Goal: Communication & Community: Answer question/provide support

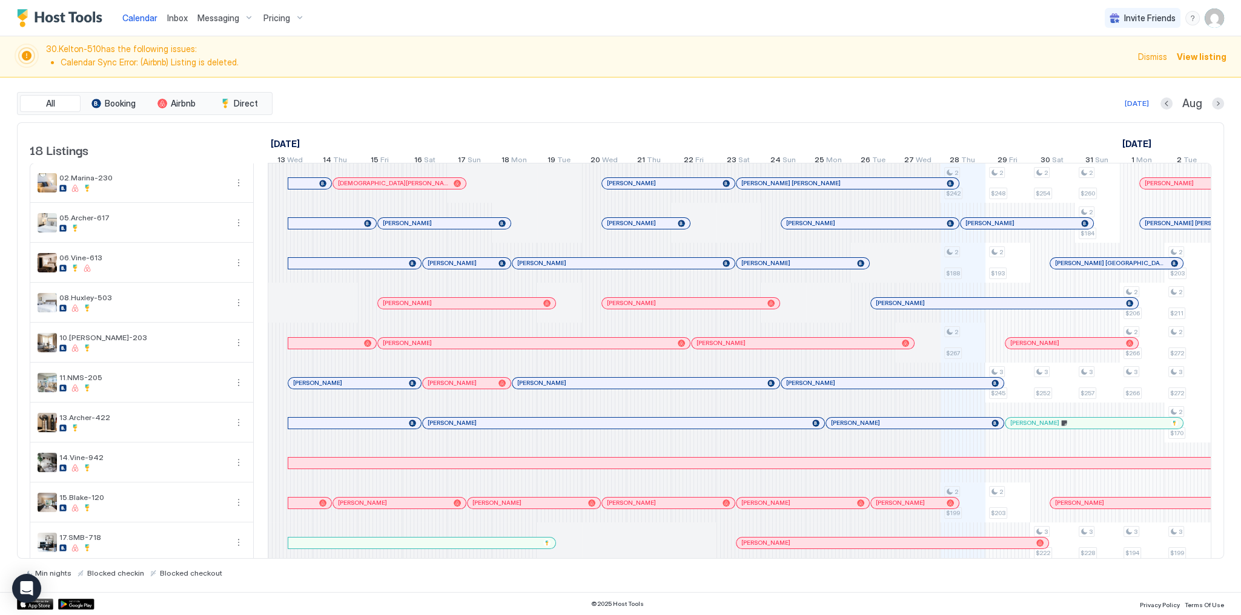
scroll to position [0, 673]
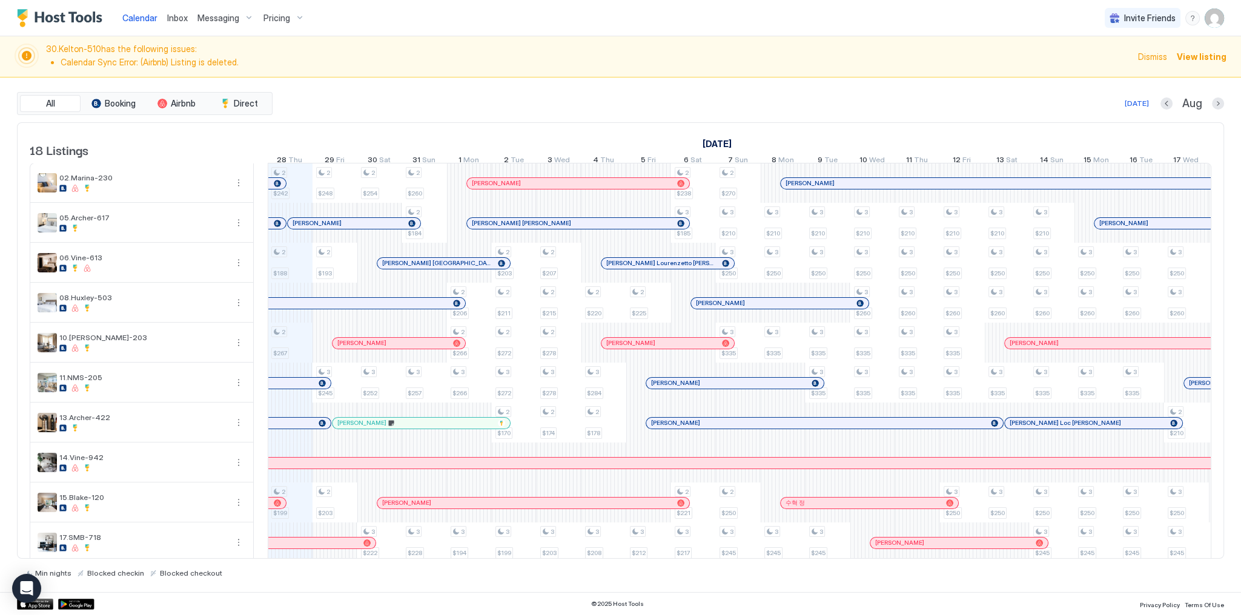
click at [44, 17] on img "Host Tools Logo" at bounding box center [62, 18] width 91 height 18
click at [46, 17] on img "Host Tools Logo" at bounding box center [62, 18] width 91 height 18
click at [579, 74] on div "30.Kelton-510 has the following issues: Calendar Sync Error: (Airbnb) Listing i…" at bounding box center [620, 56] width 1241 height 41
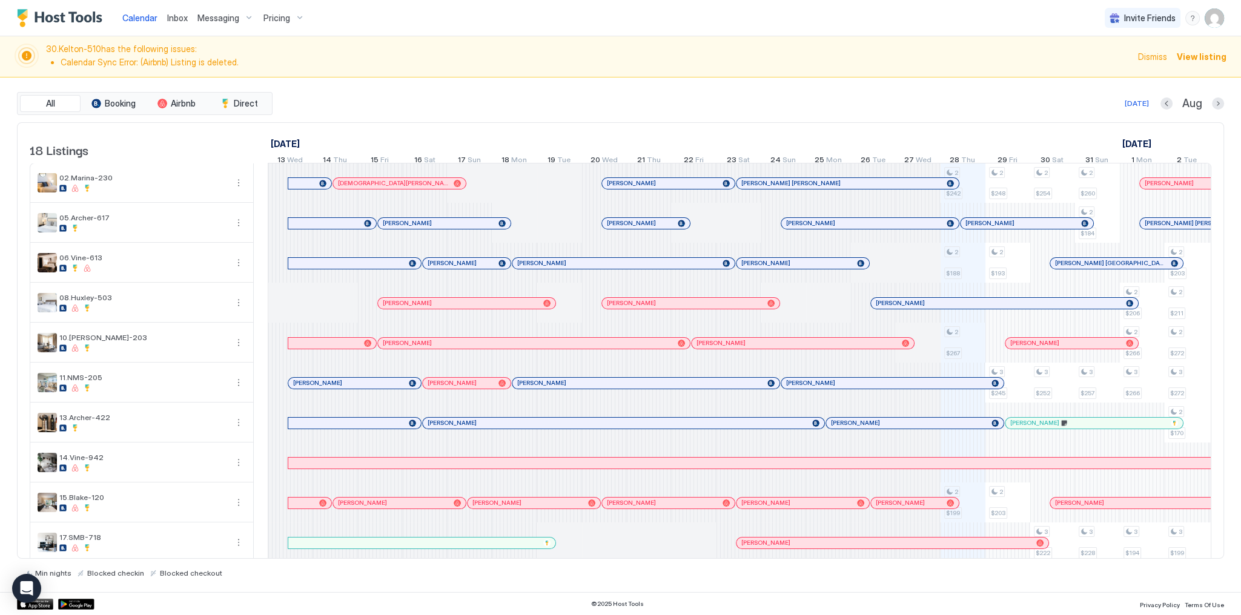
scroll to position [0, 673]
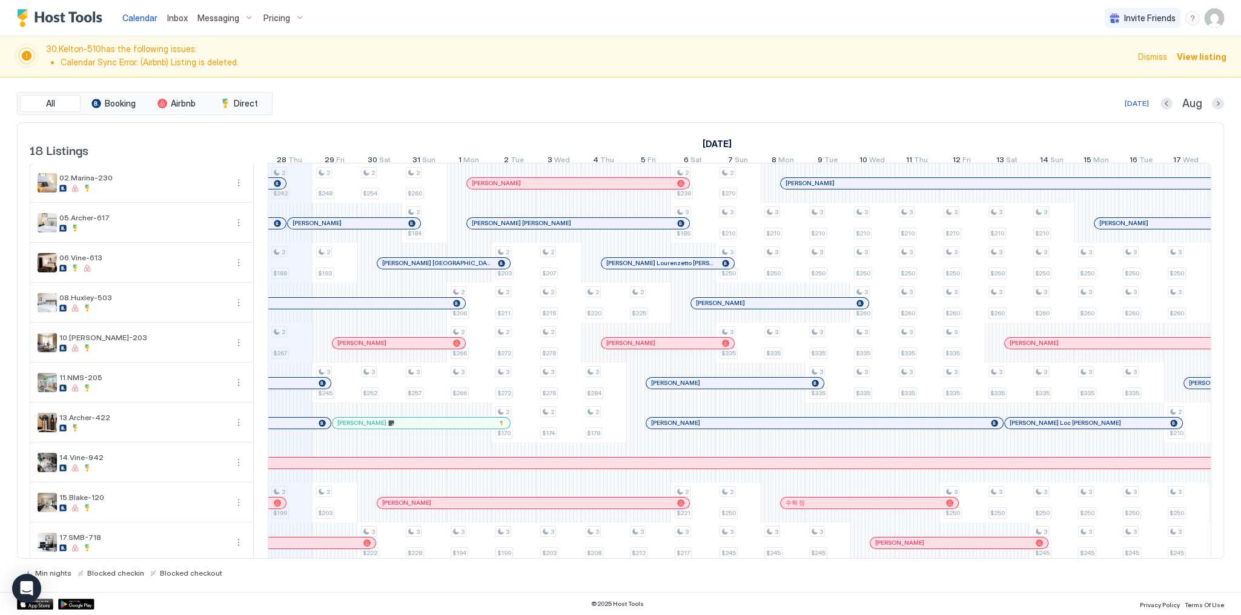
drag, startPoint x: 470, startPoint y: 114, endPoint x: 329, endPoint y: 72, distance: 146.6
click at [467, 112] on div "All Booking Airbnb Direct [DATE] Aug" at bounding box center [620, 103] width 1207 height 23
click at [174, 18] on span "Inbox" at bounding box center [177, 18] width 21 height 10
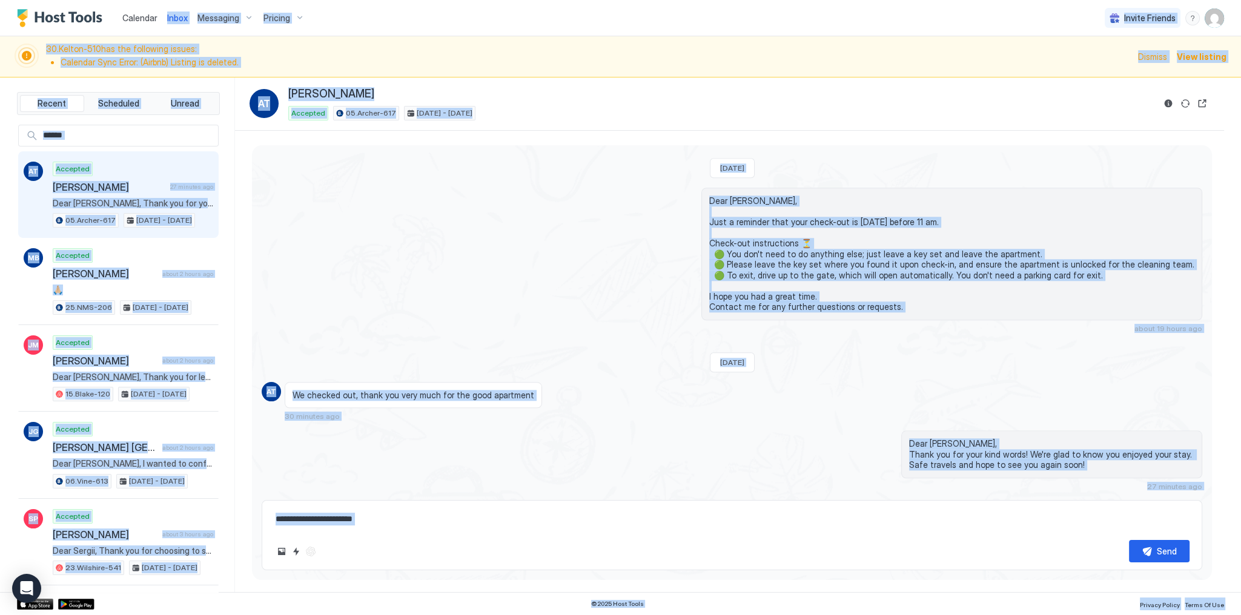
scroll to position [2187, 0]
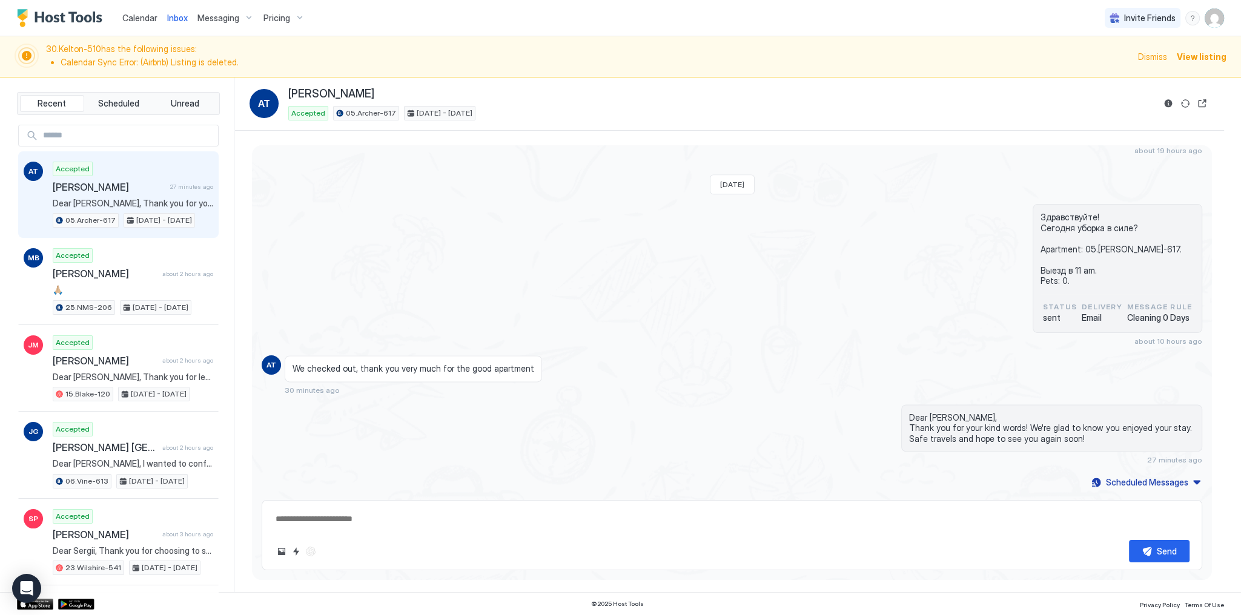
click at [185, 208] on div "Accepted [PERSON_NAME] 27 minutes ago Dear [PERSON_NAME], Thank you for your ki…" at bounding box center [133, 195] width 160 height 67
drag, startPoint x: 839, startPoint y: 317, endPoint x: 458, endPoint y: 314, distance: 381.5
click at [833, 317] on div "Здравствуйте! Сегодня уборка в силе? Apartment: 05.[PERSON_NAME]-617. Выезд в 1…" at bounding box center [732, 275] width 940 height 142
click at [197, 282] on div "Accepted [PERSON_NAME] about 2 hours ago 🙏🏼 25.NMS-206 [DATE] - [DATE]" at bounding box center [133, 281] width 160 height 67
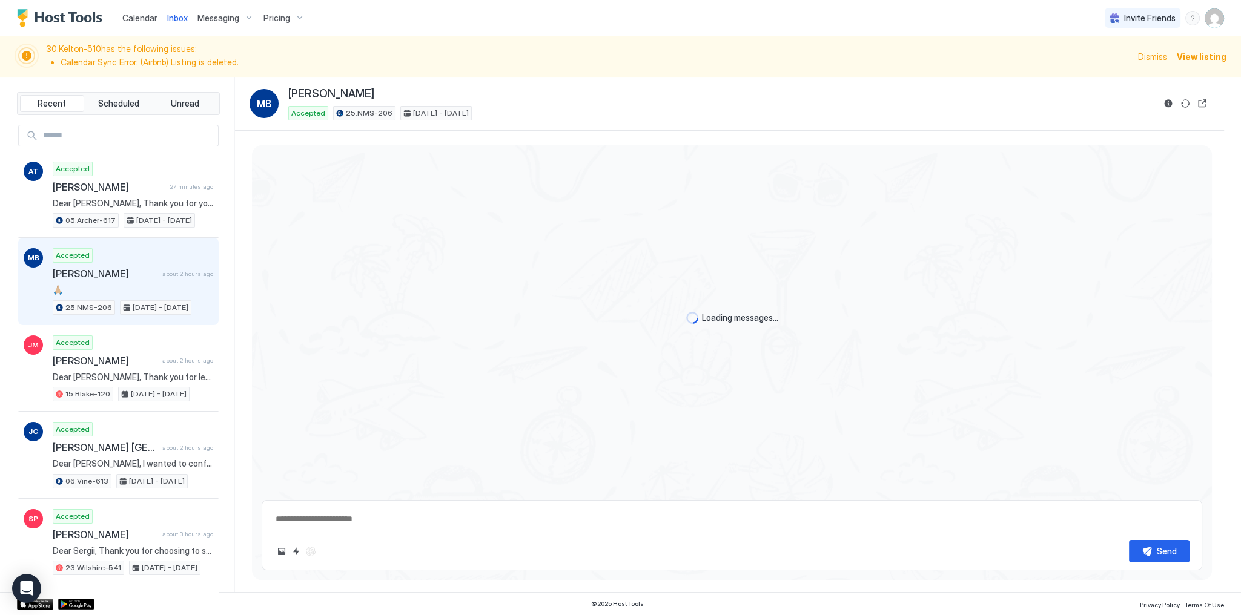
type textarea "*"
click at [197, 282] on div "Accepted [PERSON_NAME] about 2 hours ago 🙏🏼 25.NMS-206 [DATE] - [DATE]" at bounding box center [133, 281] width 160 height 67
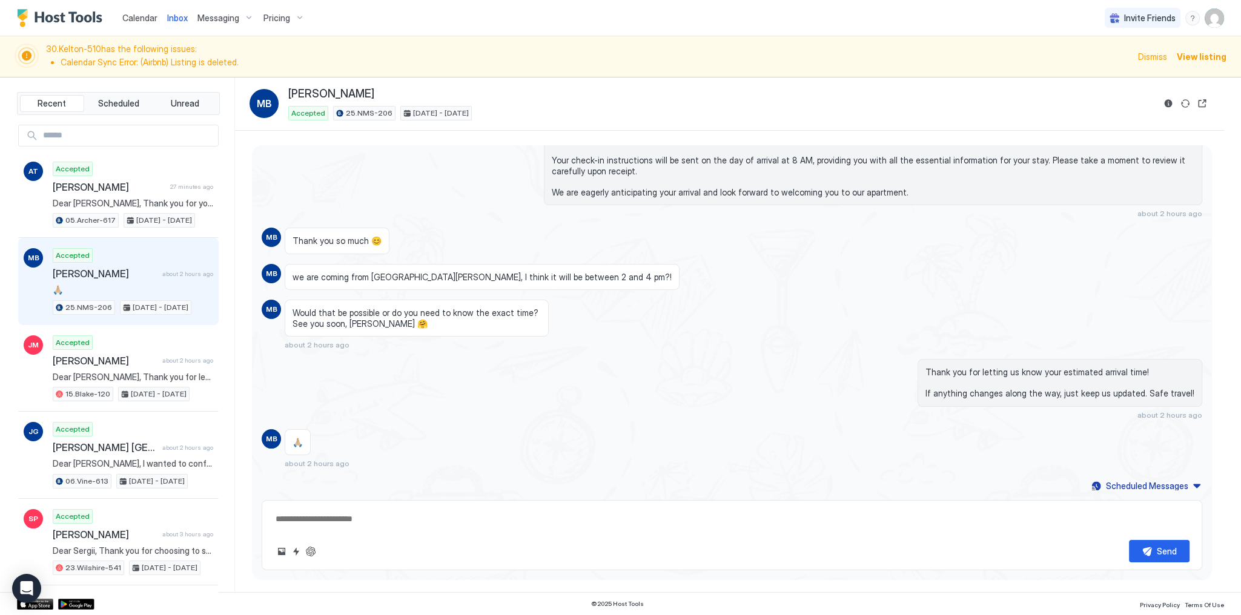
click at [553, 240] on div "Thank you so much 😊" at bounding box center [614, 241] width 658 height 27
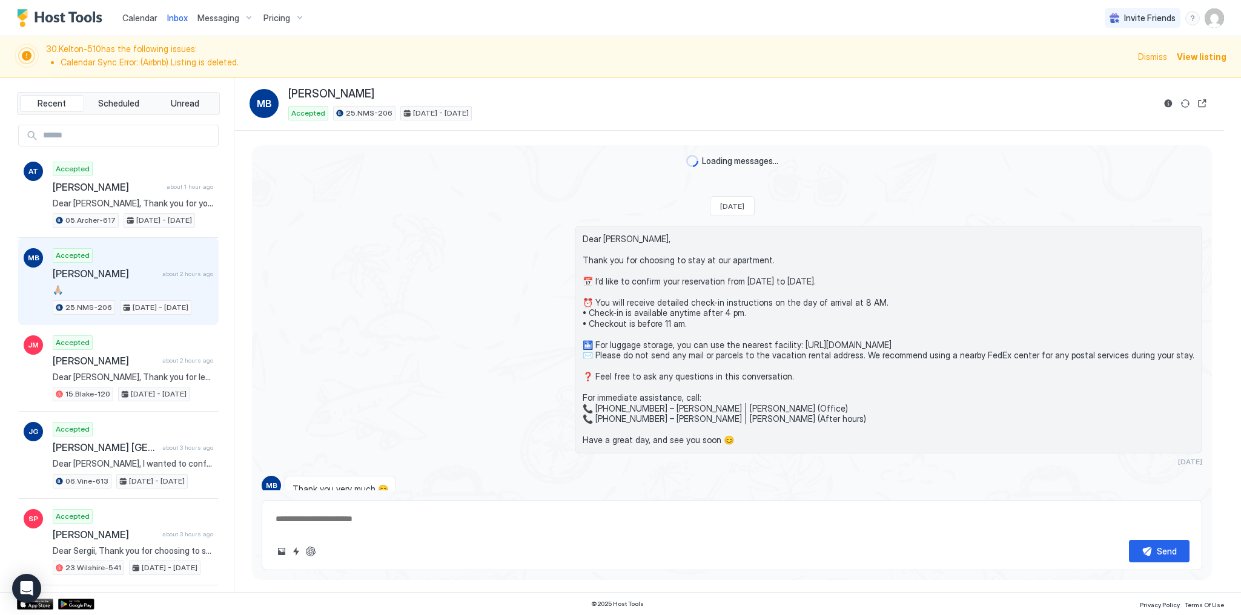
type textarea "*"
